Goal: Find specific page/section: Find specific page/section

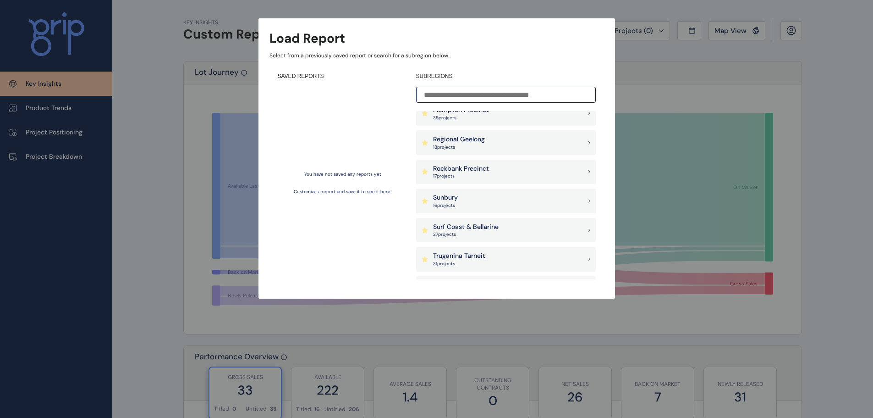
scroll to position [688, 0]
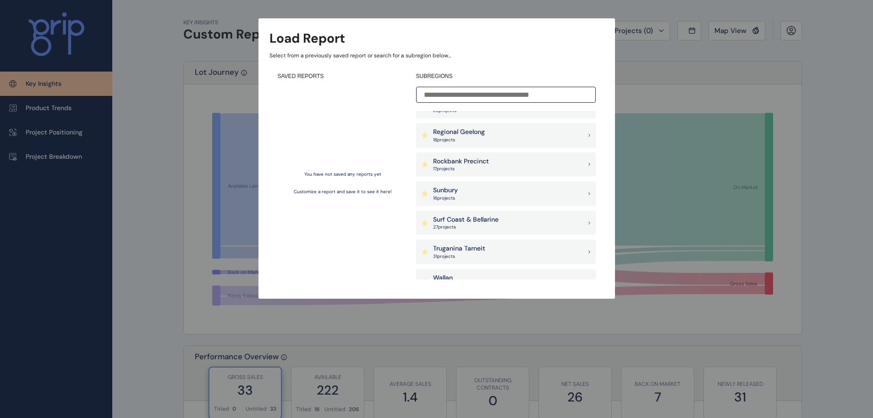
click at [496, 146] on div "Regional Geelong 18 project s" at bounding box center [506, 135] width 180 height 25
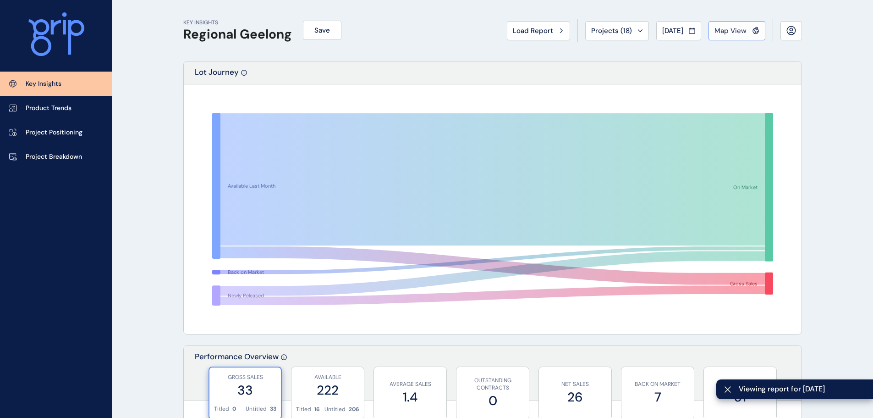
click at [731, 35] on button "Map View" at bounding box center [737, 30] width 57 height 19
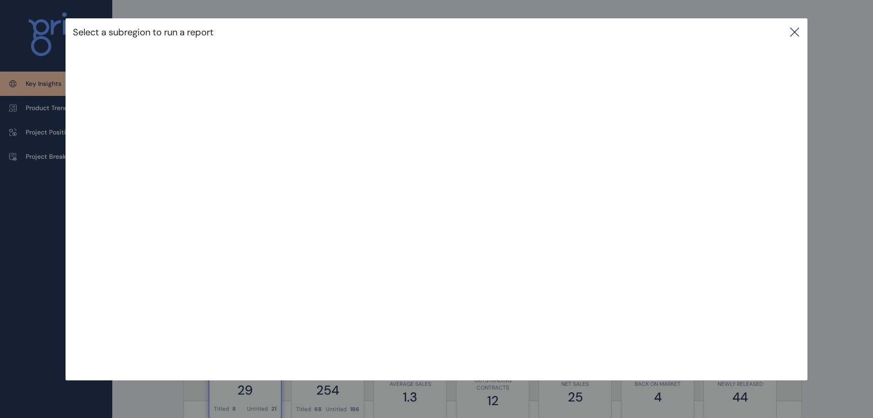
click at [709, 21] on button "Map View" at bounding box center [737, 30] width 57 height 19
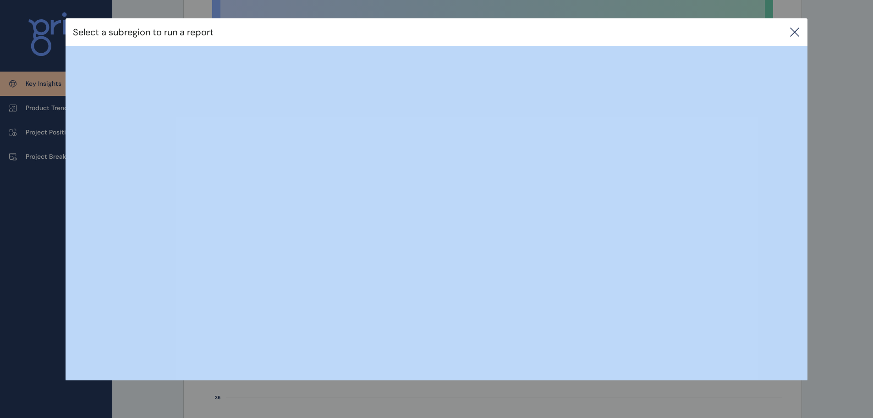
click at [799, 28] on icon at bounding box center [795, 32] width 8 height 8
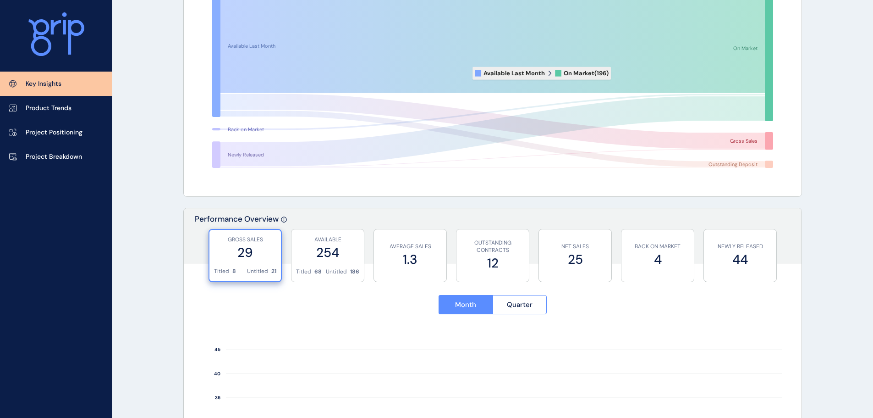
scroll to position [0, 0]
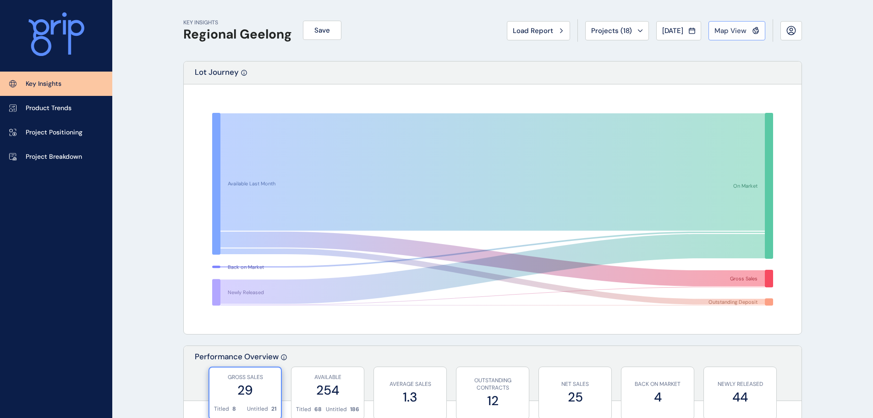
click at [737, 37] on button "Map View" at bounding box center [737, 30] width 57 height 19
